Goal: Task Accomplishment & Management: Use online tool/utility

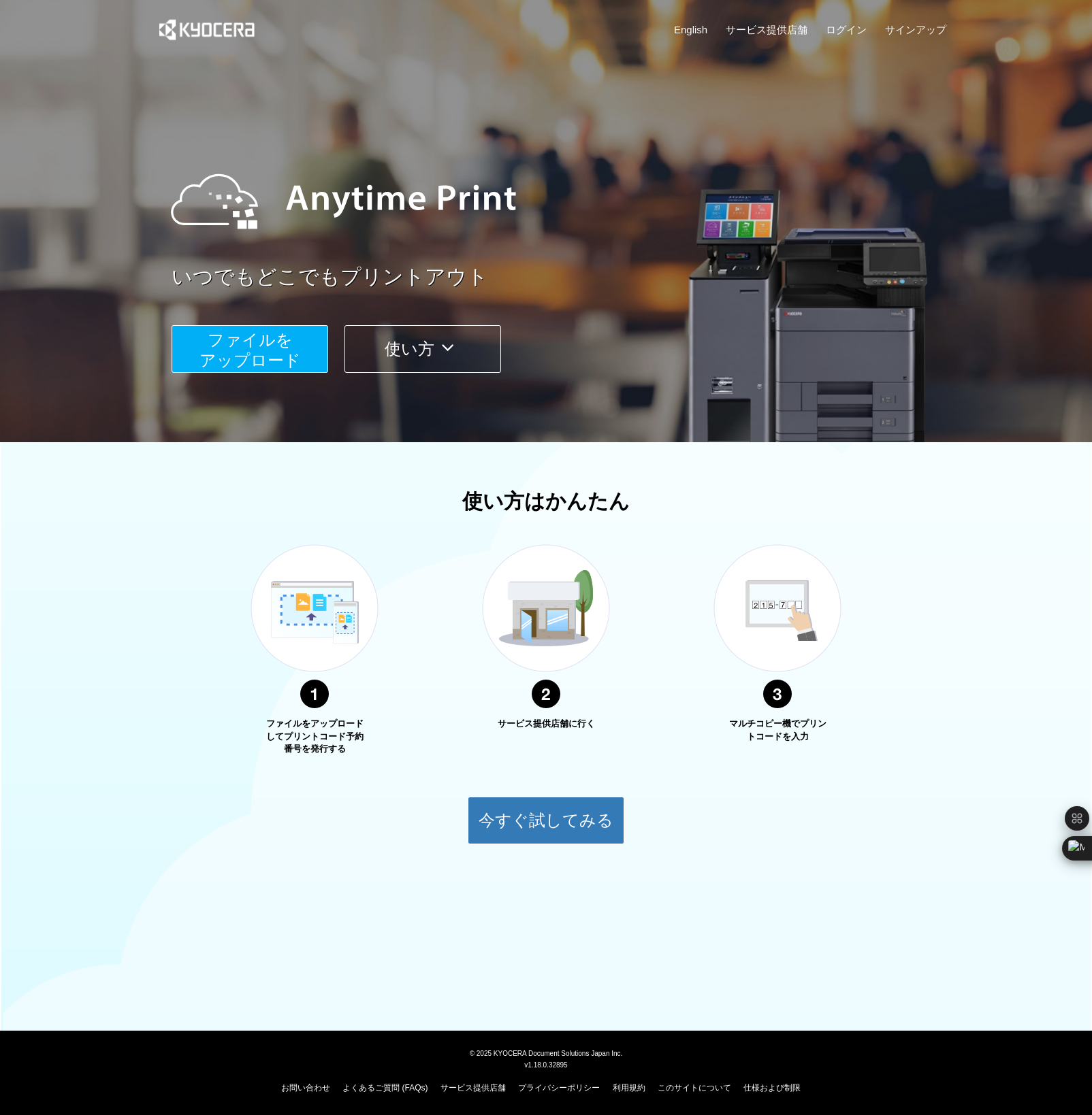
click at [272, 335] on span "ファイルを ​​アップロード" at bounding box center [250, 349] width 101 height 38
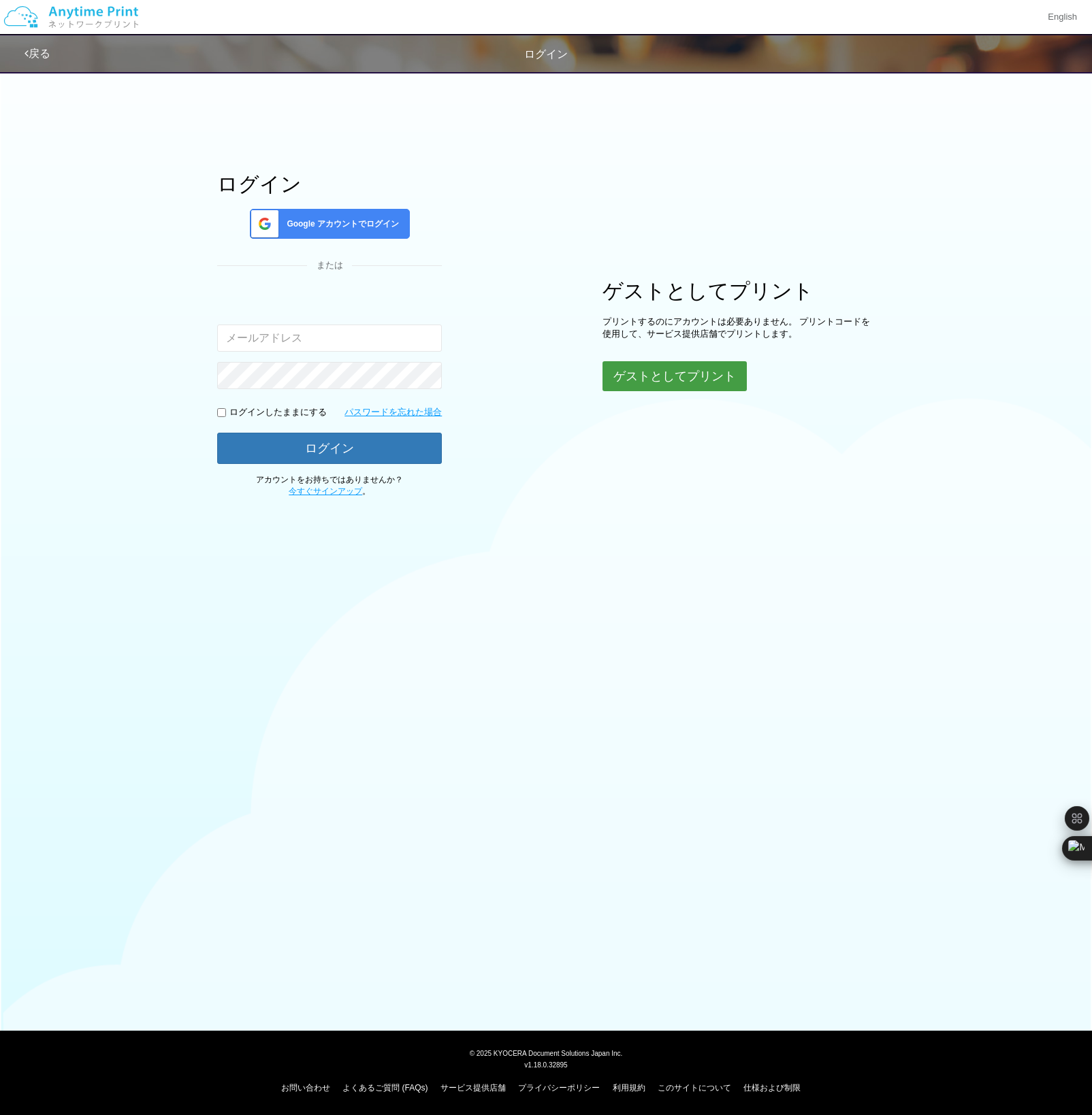
click at [718, 368] on button "ゲストとしてプリント" at bounding box center [674, 376] width 144 height 30
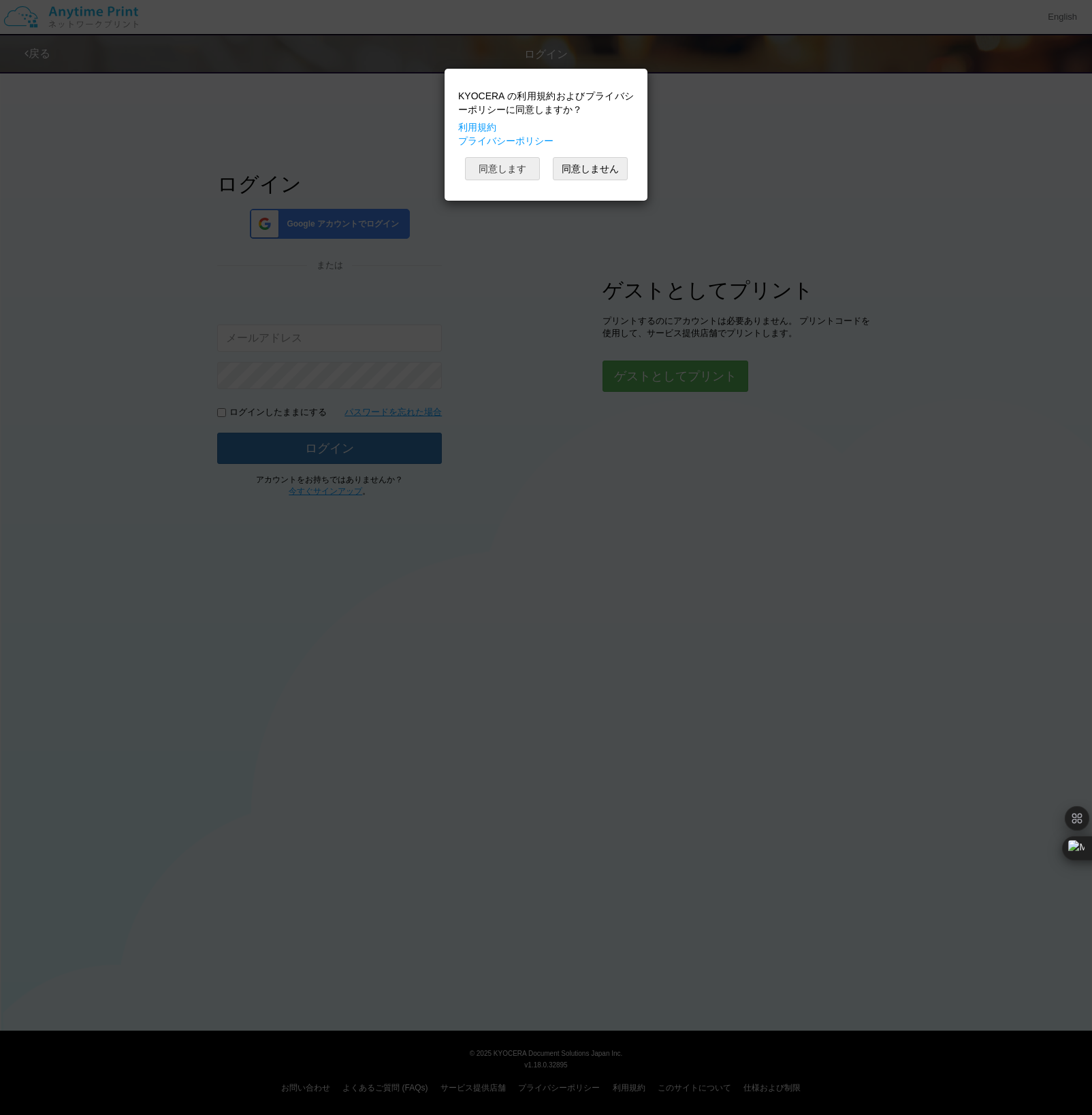
click at [522, 166] on button "同意します" at bounding box center [502, 169] width 75 height 23
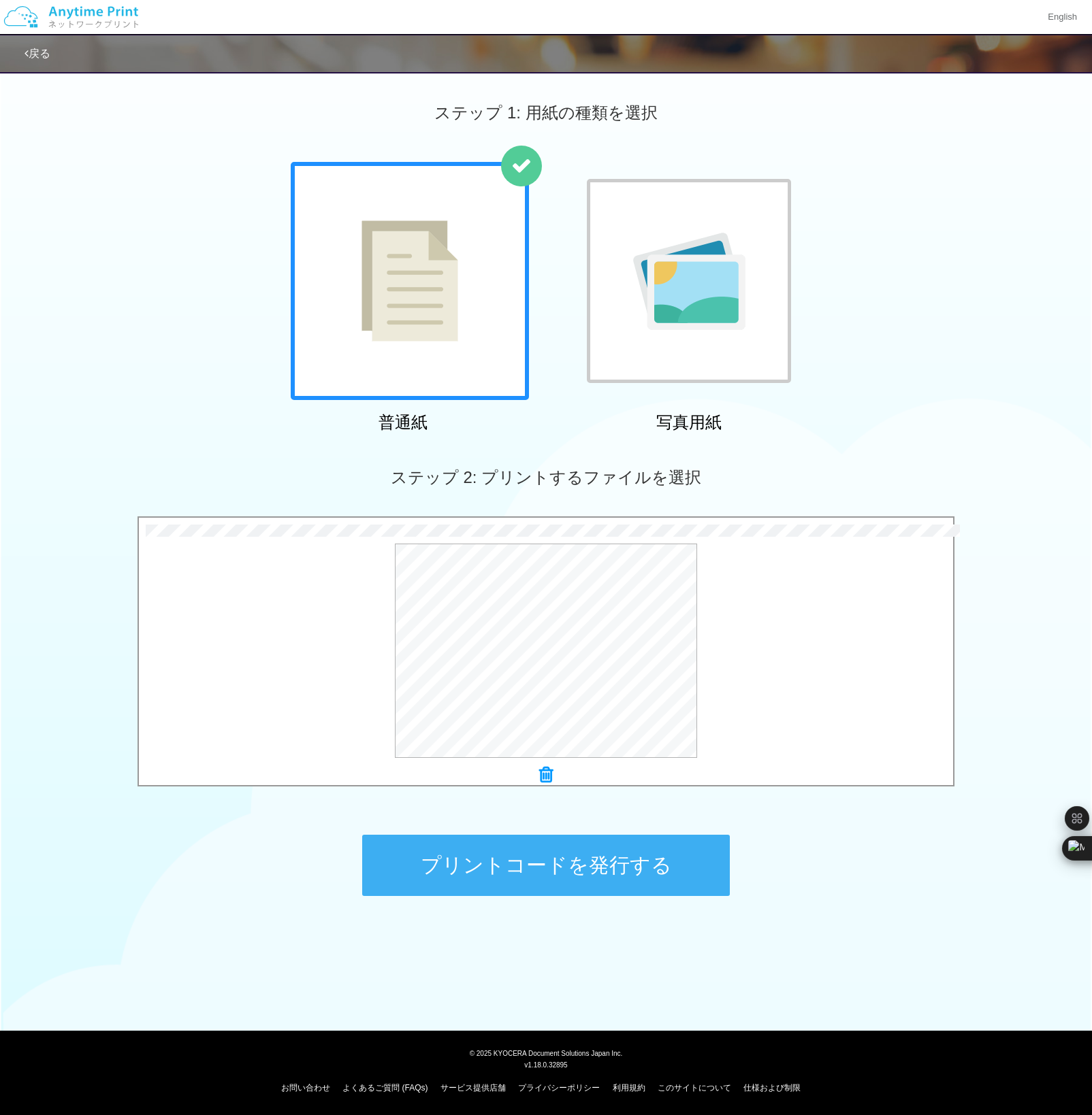
click at [461, 873] on button "プリントコードを発行する" at bounding box center [546, 865] width 367 height 61
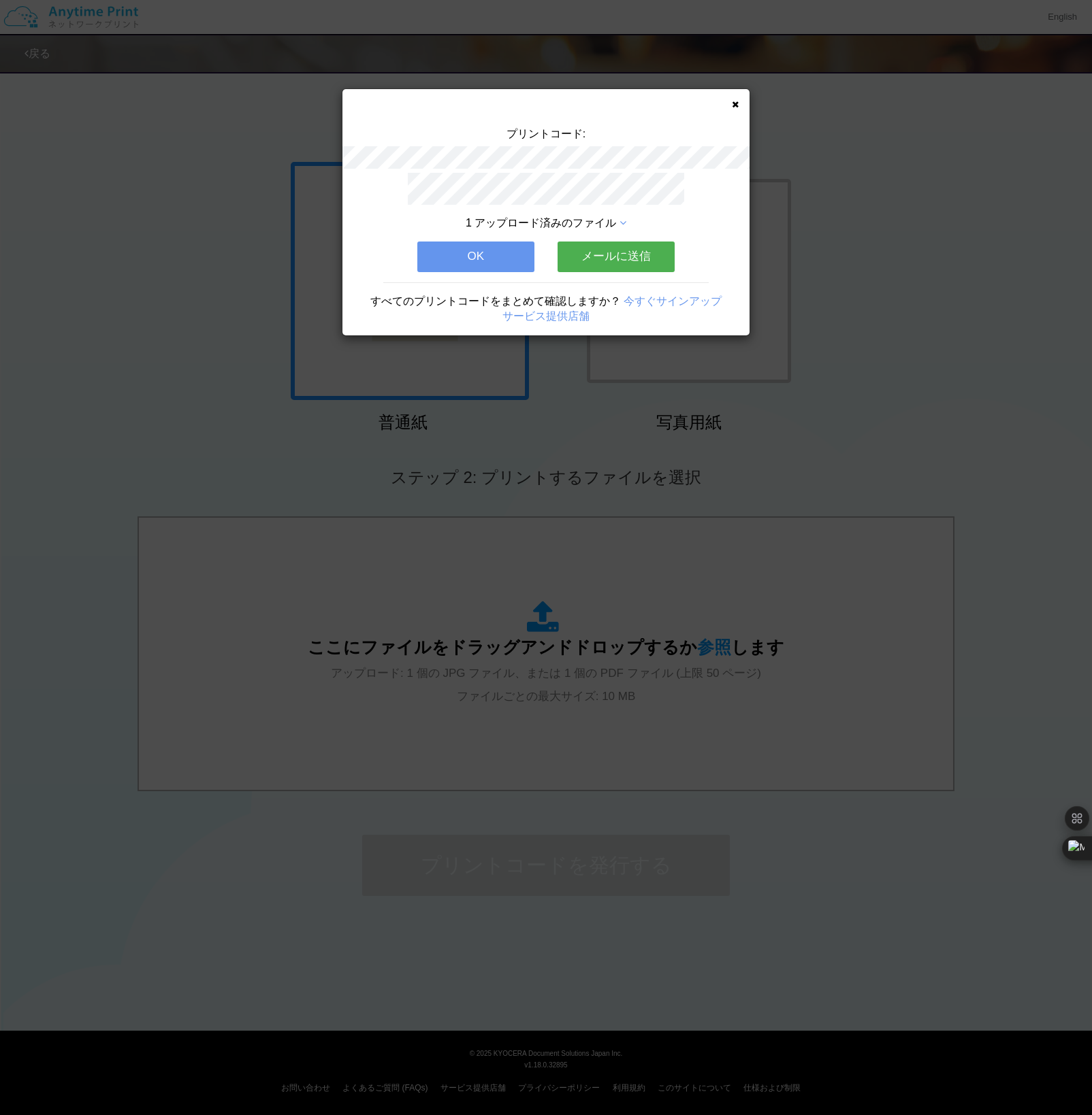
click at [618, 244] on button "メールに送信" at bounding box center [615, 257] width 117 height 30
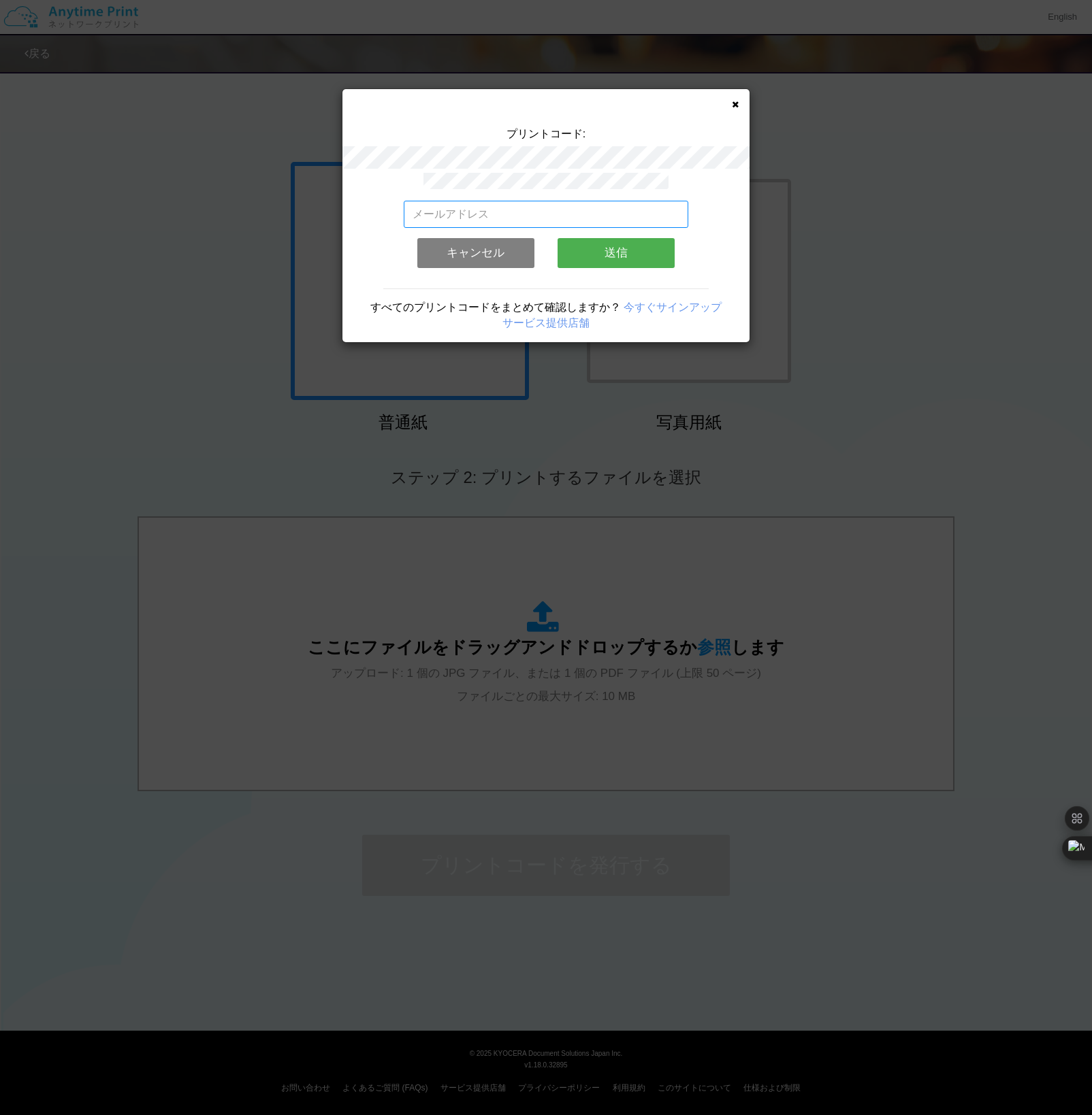
click at [624, 211] on input "email" at bounding box center [546, 213] width 285 height 27
type input "[PERSON_NAME][EMAIL_ADDRESS][DOMAIN_NAME]"
click at [586, 242] on button "送信" at bounding box center [615, 253] width 117 height 30
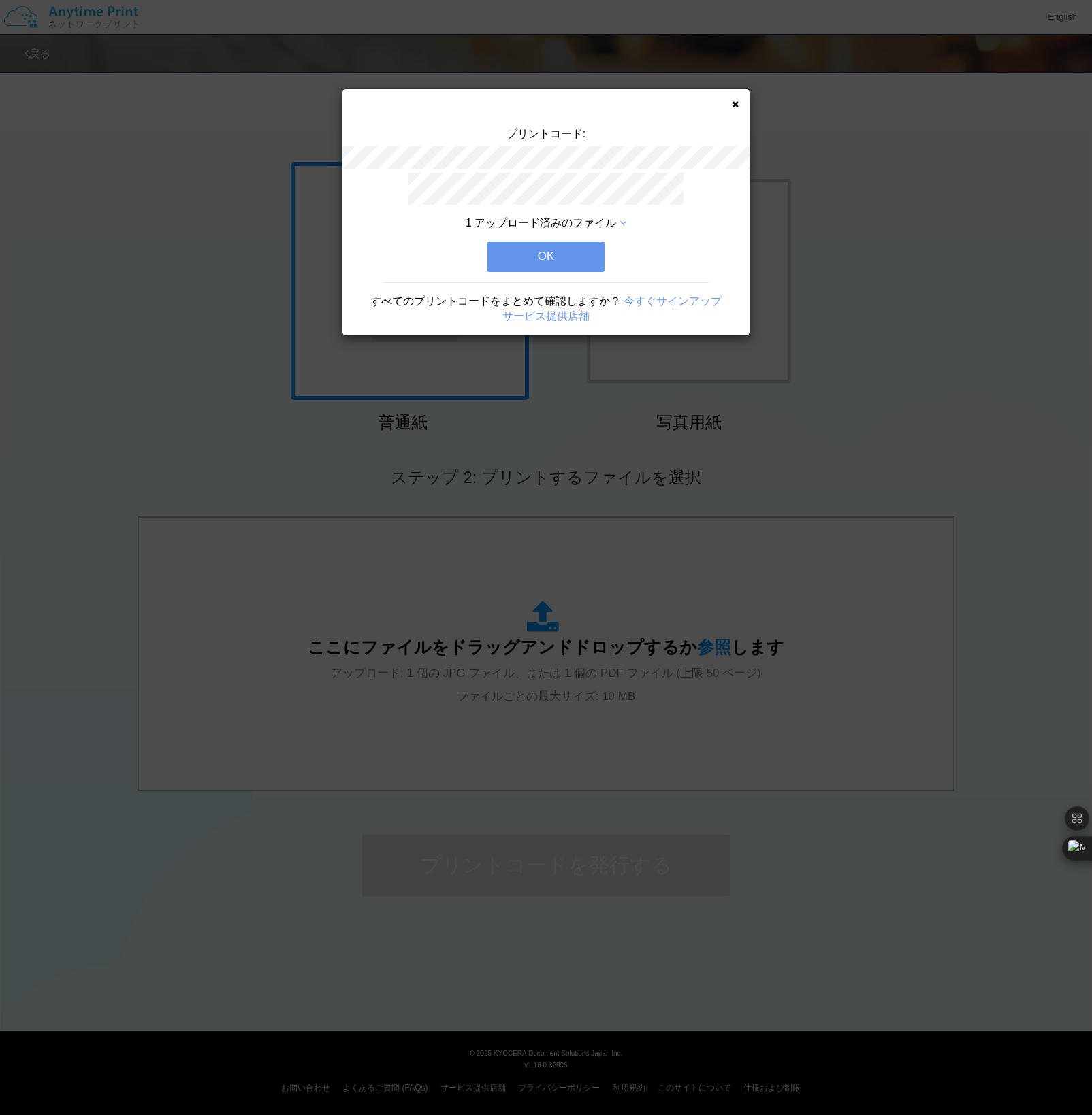
click at [586, 242] on button "OK" at bounding box center [545, 257] width 117 height 30
